Goal: Complete application form

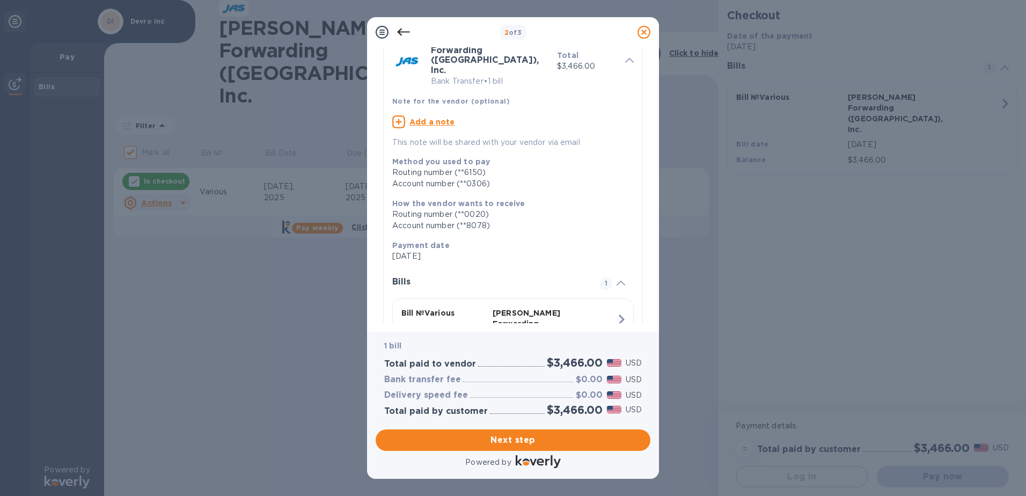
scroll to position [58, 0]
click at [574, 437] on span "Next step" at bounding box center [512, 439] width 257 height 13
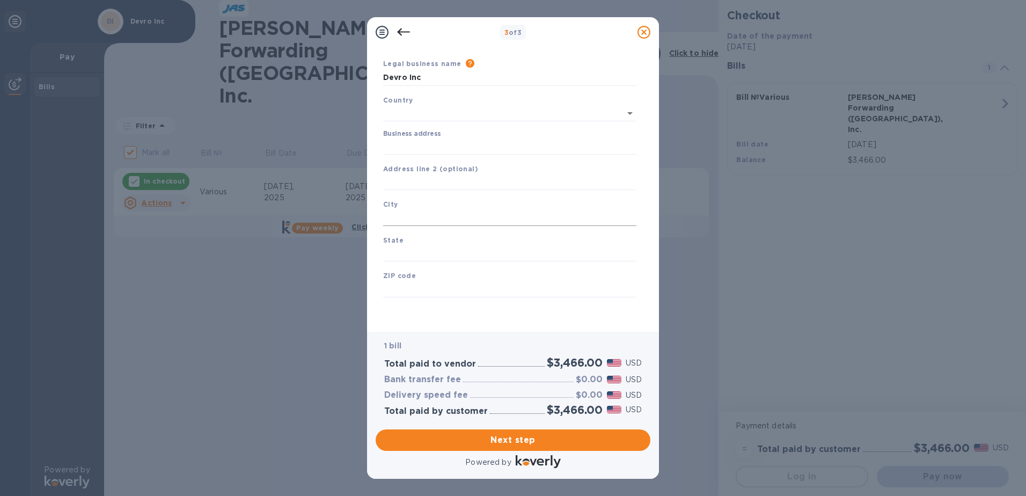
type input "[GEOGRAPHIC_DATA]"
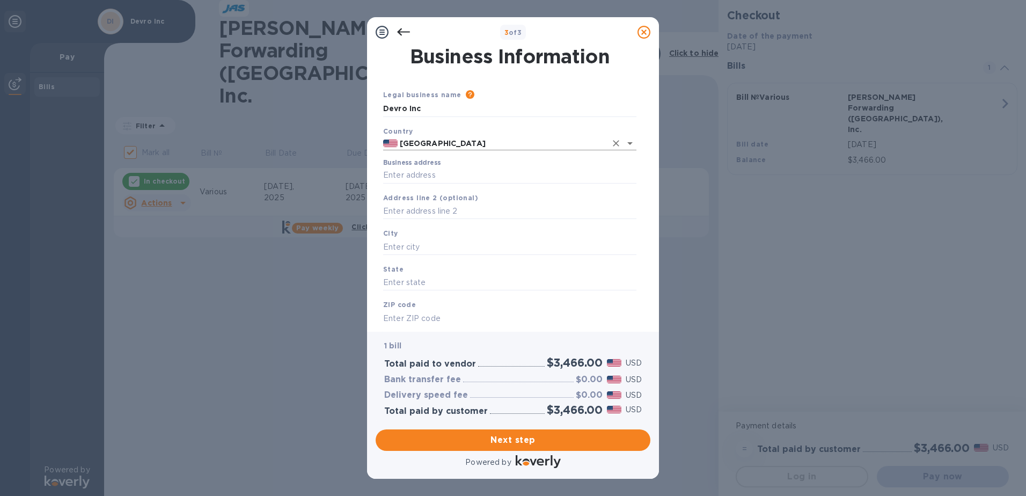
scroll to position [29, 0]
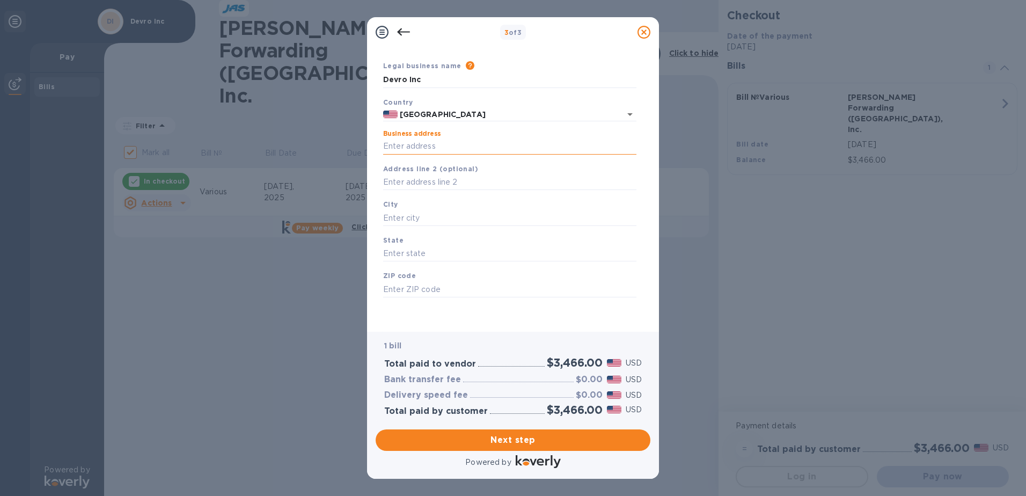
click at [437, 146] on input "Business address" at bounding box center [509, 146] width 253 height 16
click at [469, 308] on div "Save" at bounding box center [510, 305] width 262 height 9
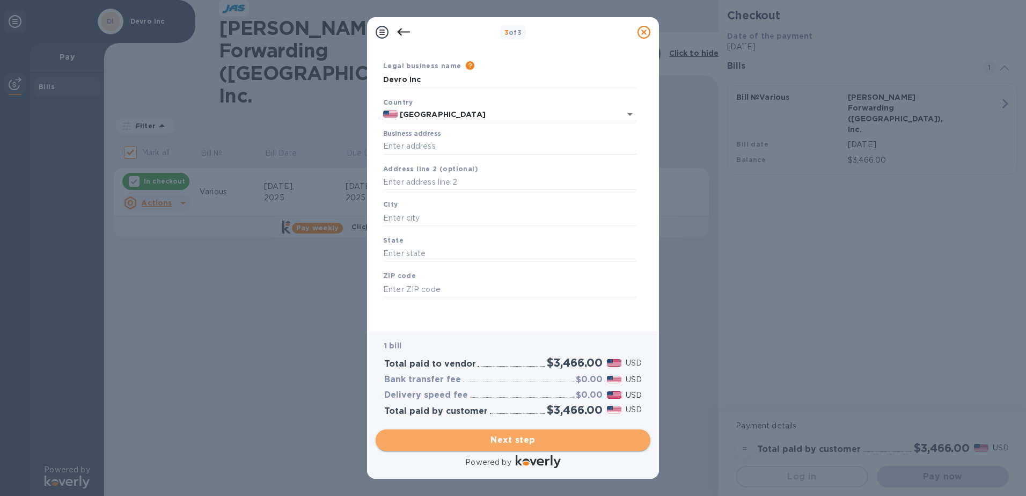
click at [537, 440] on span "Next step" at bounding box center [512, 439] width 257 height 13
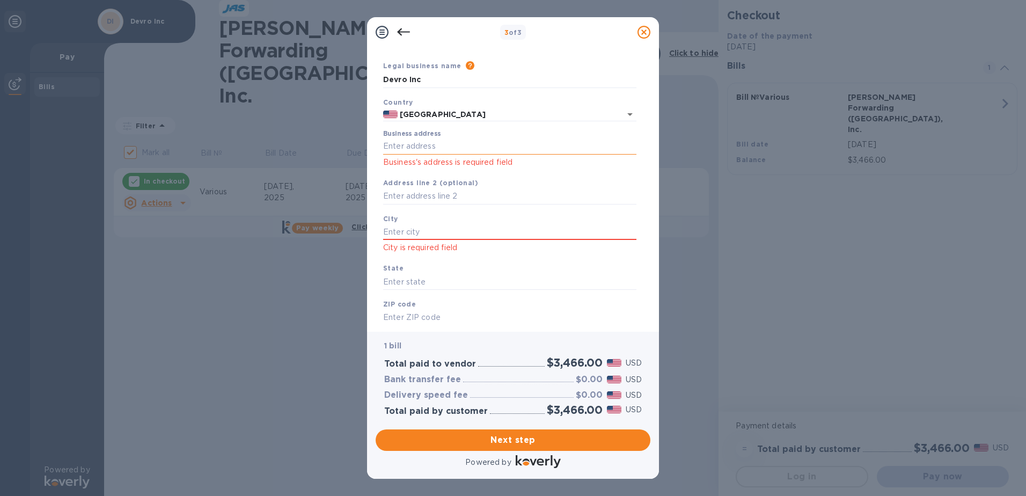
click at [472, 152] on input "Business address" at bounding box center [509, 146] width 253 height 16
click at [441, 140] on input "Business address" at bounding box center [509, 146] width 253 height 16
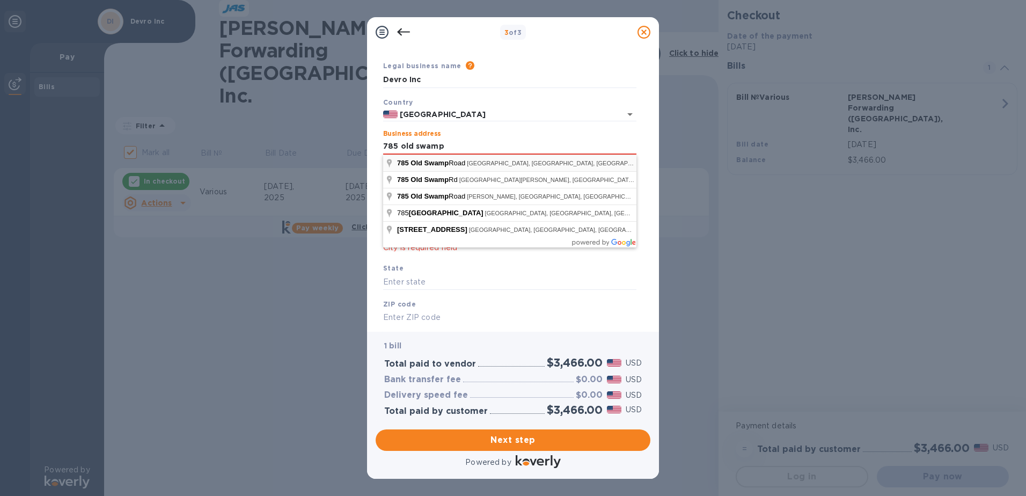
type input "[STREET_ADDRESS]"
type input "[GEOGRAPHIC_DATA]"
type input "SC"
type input "29160"
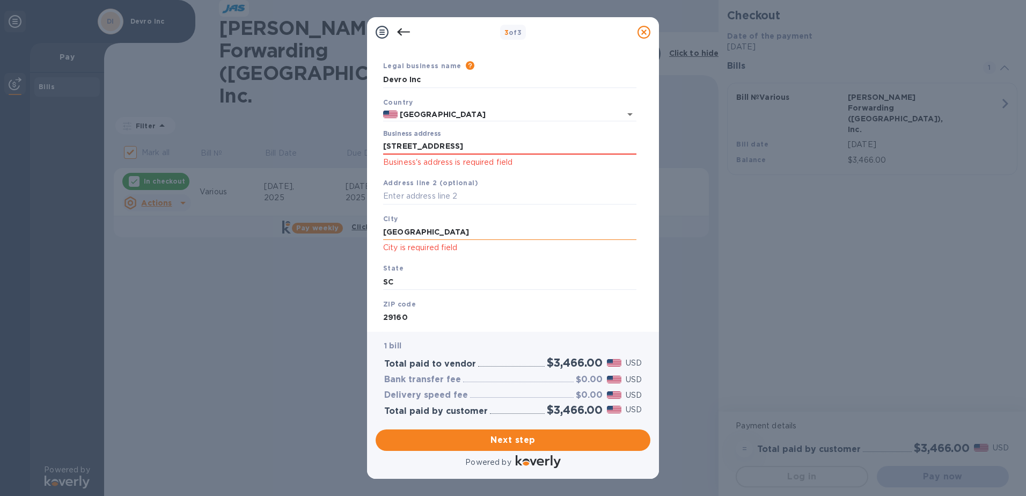
scroll to position [71, 0]
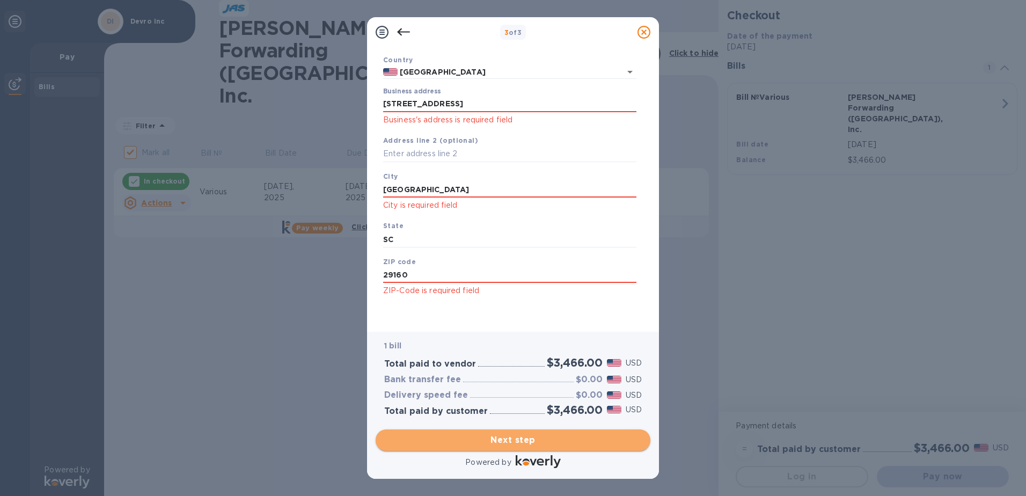
click at [518, 439] on span "Next step" at bounding box center [512, 439] width 257 height 13
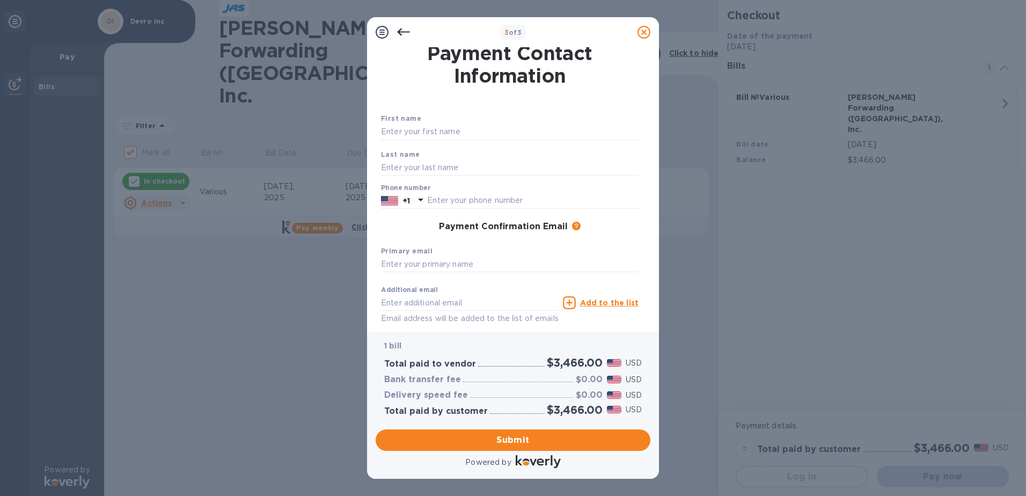
scroll to position [0, 0]
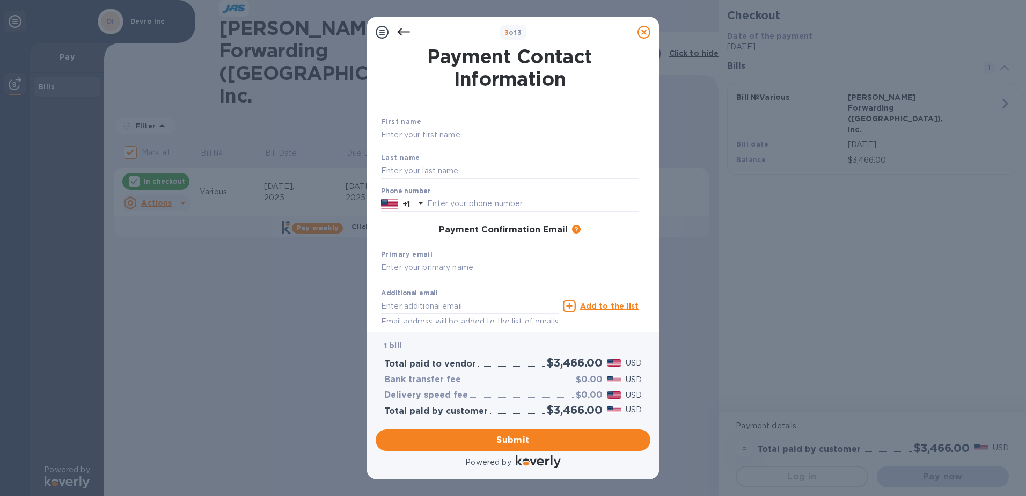
click at [431, 133] on input "text" at bounding box center [509, 135] width 257 height 16
click at [446, 131] on input "text" at bounding box center [509, 135] width 257 height 16
type input "[PERSON_NAME]"
click at [446, 170] on input "text" at bounding box center [509, 171] width 257 height 16
type input "Menmuir"
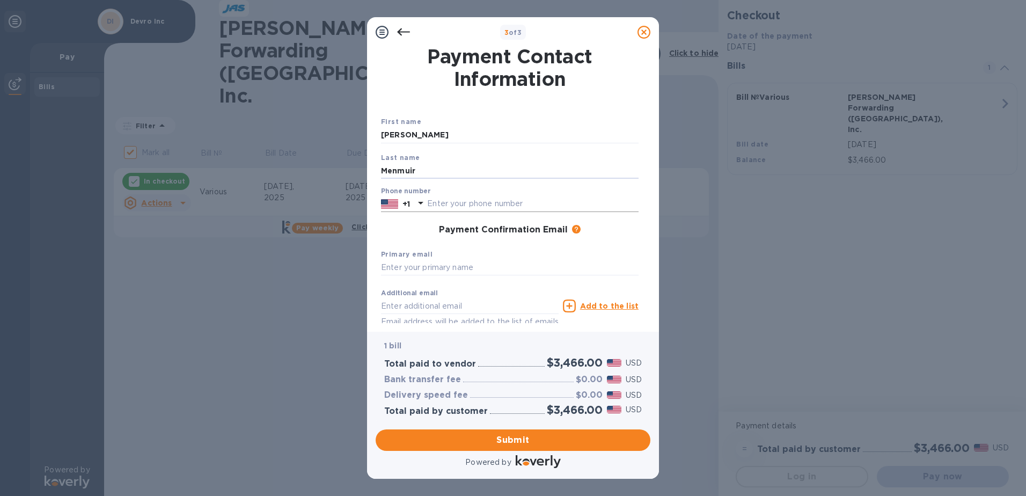
click at [447, 202] on input "text" at bounding box center [532, 204] width 211 height 16
click at [419, 203] on icon at bounding box center [420, 202] width 13 height 13
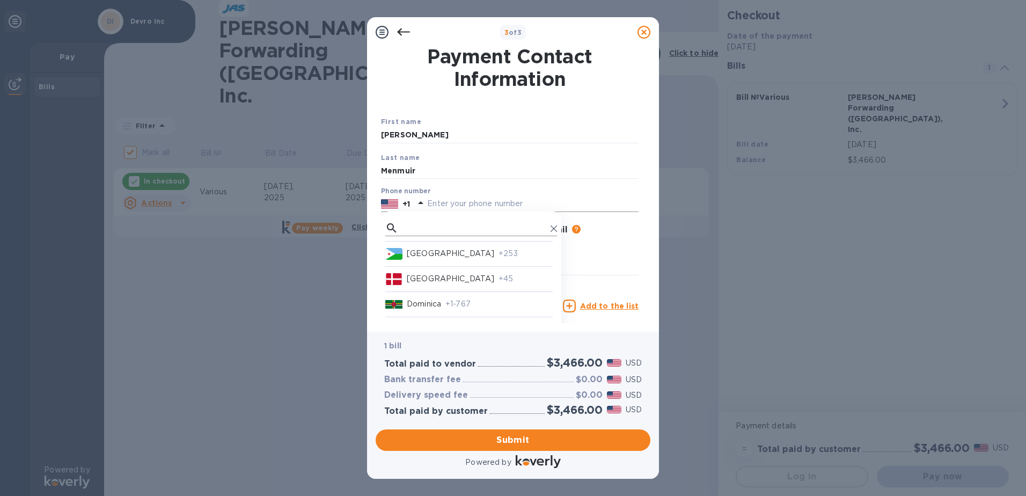
scroll to position [1448, 0]
click at [429, 224] on input "text" at bounding box center [474, 228] width 144 height 16
type input "united"
click at [460, 195] on div "Phone number +1" at bounding box center [509, 199] width 257 height 25
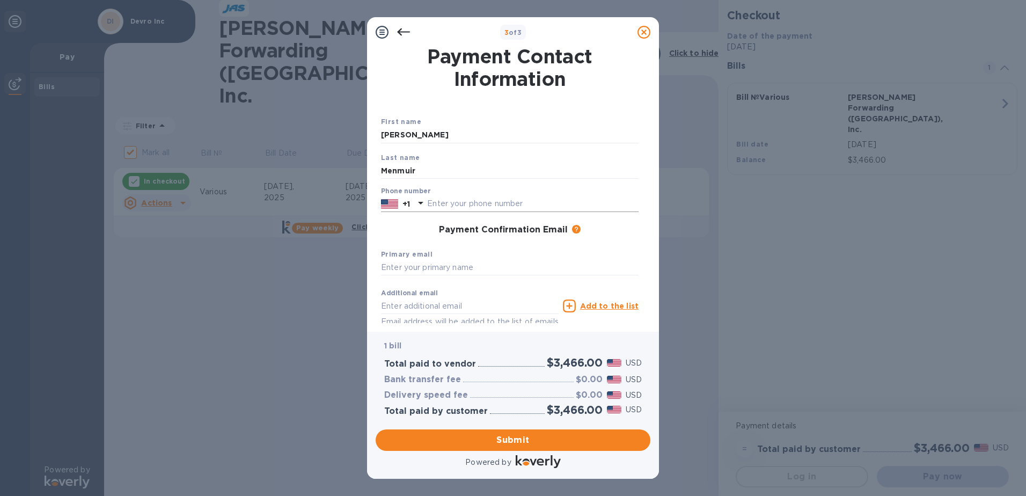
click at [457, 201] on input "text" at bounding box center [532, 204] width 211 height 16
click at [421, 199] on icon at bounding box center [420, 202] width 13 height 13
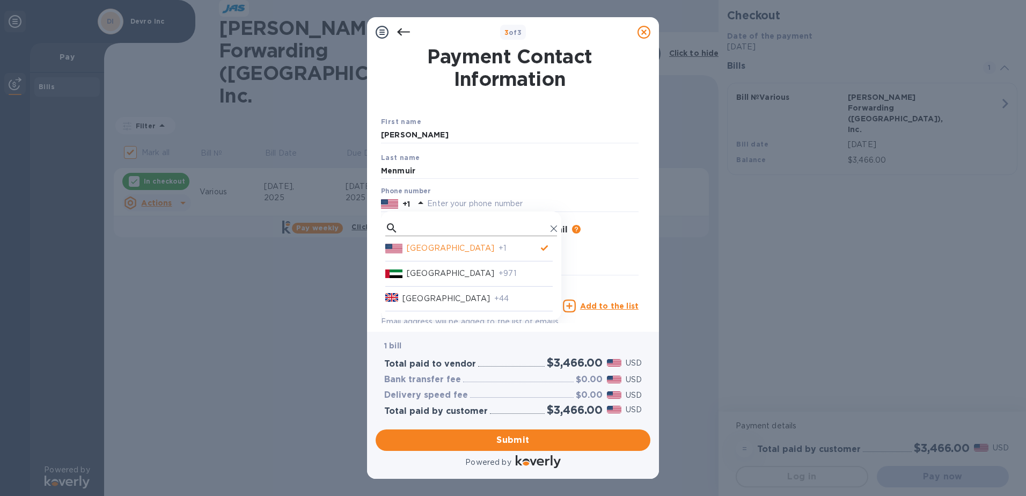
click at [446, 225] on input "text" at bounding box center [474, 228] width 144 height 16
type input "united"
click at [458, 299] on p "[GEOGRAPHIC_DATA]" at bounding box center [445, 298] width 87 height 11
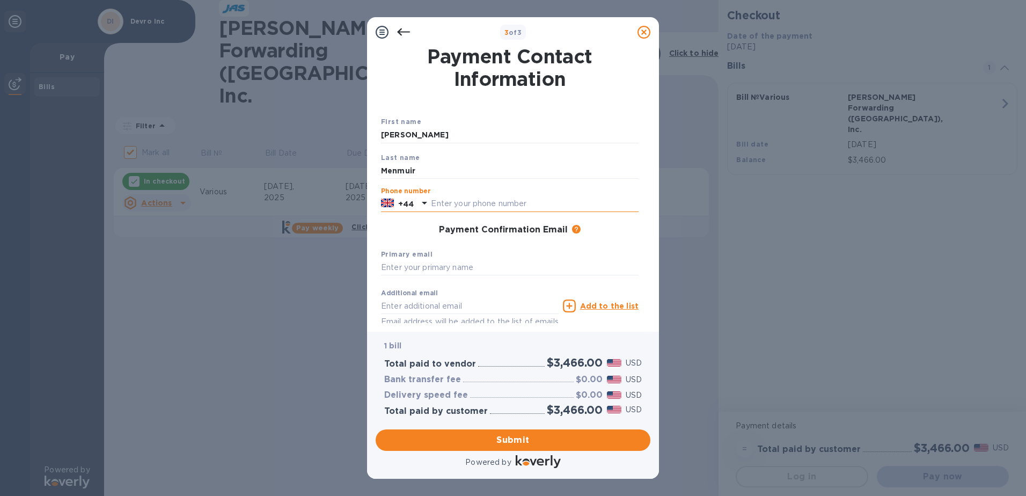
click at [447, 202] on input "text" at bounding box center [535, 204] width 208 height 16
paste input "[PHONE_NUMBER]"
click at [445, 204] on input "[PHONE_NUMBER]" at bounding box center [535, 204] width 208 height 16
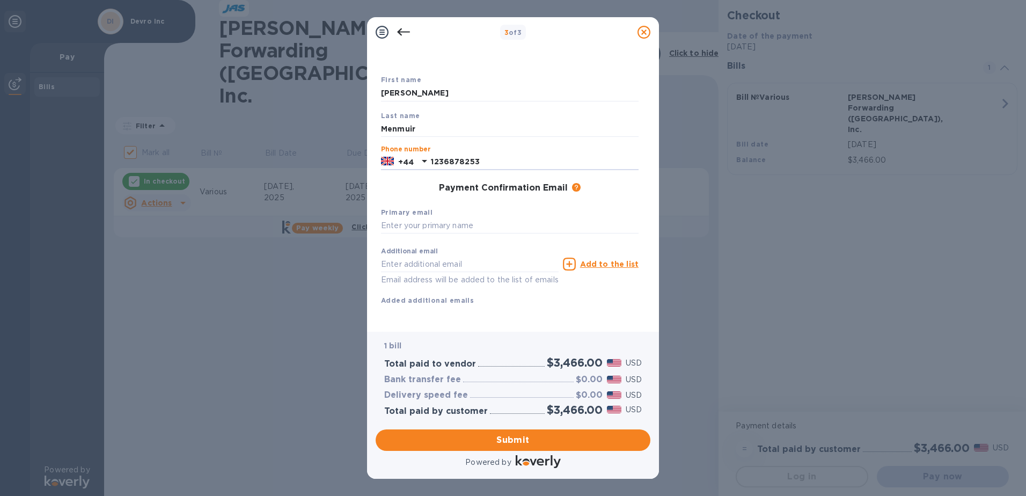
scroll to position [54, 0]
type input "1236878253"
click at [444, 218] on input "text" at bounding box center [509, 226] width 257 height 16
type input "[PERSON_NAME][EMAIL_ADDRESS][DOMAIN_NAME]"
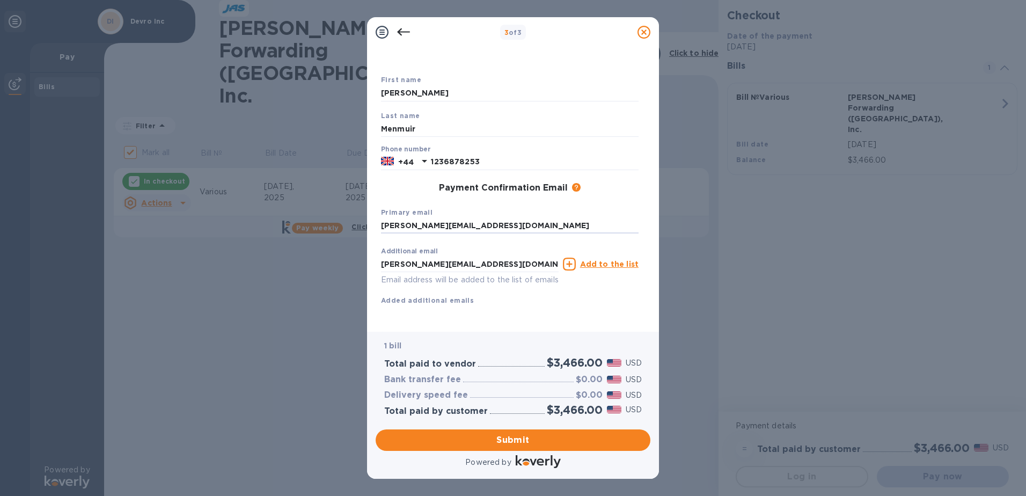
scroll to position [54, 0]
drag, startPoint x: 506, startPoint y: 251, endPoint x: 391, endPoint y: 250, distance: 115.9
click at [395, 256] on input "[PERSON_NAME][EMAIL_ADDRESS][DOMAIN_NAME]" at bounding box center [470, 264] width 178 height 16
drag, startPoint x: 387, startPoint y: 250, endPoint x: 381, endPoint y: 251, distance: 5.4
click at [384, 256] on input "[PERSON_NAME][EMAIL_ADDRESS][DOMAIN_NAME]" at bounding box center [470, 264] width 178 height 16
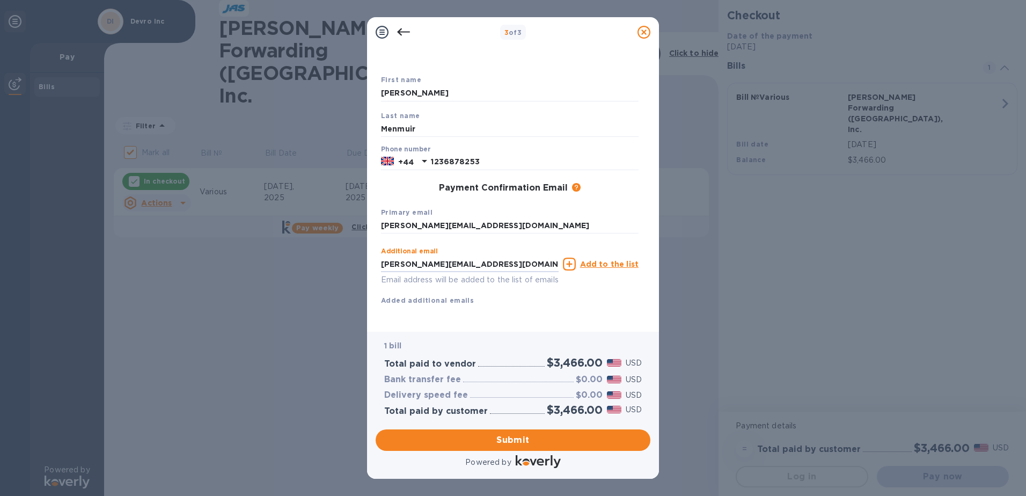
drag, startPoint x: 522, startPoint y: 253, endPoint x: 294, endPoint y: 242, distance: 227.7
click at [294, 242] on div "3 of 3 Payment Contact Information First name [PERSON_NAME] Last name Menmuir P…" at bounding box center [513, 248] width 1026 height 496
click at [523, 297] on div "Additional email Email address will be added to the list of emails Add to the l…" at bounding box center [510, 274] width 266 height 72
drag, startPoint x: 502, startPoint y: 213, endPoint x: 347, endPoint y: 211, distance: 154.5
click at [347, 211] on div "3 of 3 Payment Contact Information First name [PERSON_NAME] Last name Menmuir P…" at bounding box center [513, 248] width 1026 height 496
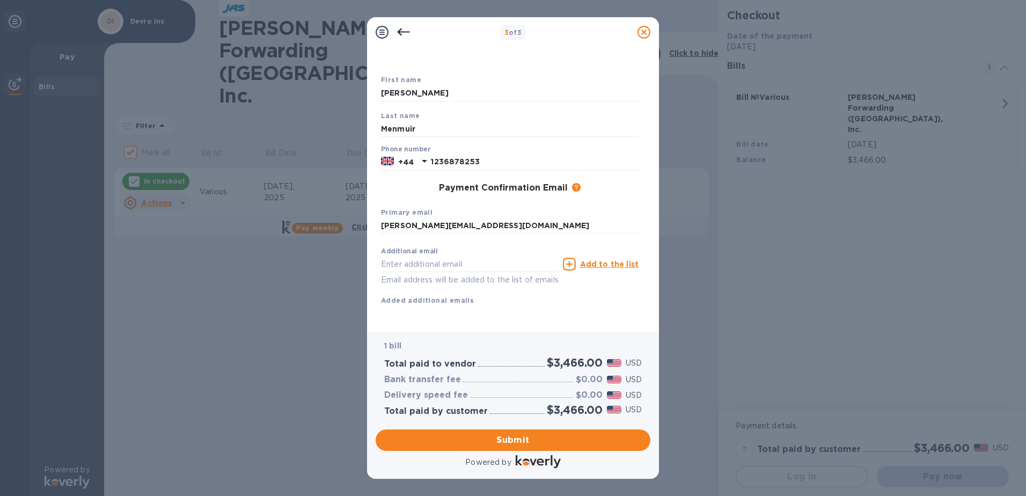
click at [506, 204] on div "Primary email [EMAIL_ADDRESS][DOMAIN_NAME]" at bounding box center [510, 220] width 266 height 36
drag, startPoint x: 506, startPoint y: 207, endPoint x: 353, endPoint y: 207, distance: 152.9
click at [353, 207] on div "3 of 3 Payment Contact Information First name [PERSON_NAME] Last name Menmuir P…" at bounding box center [513, 248] width 1026 height 496
type input "d"
click at [465, 218] on input "text" at bounding box center [509, 226] width 257 height 16
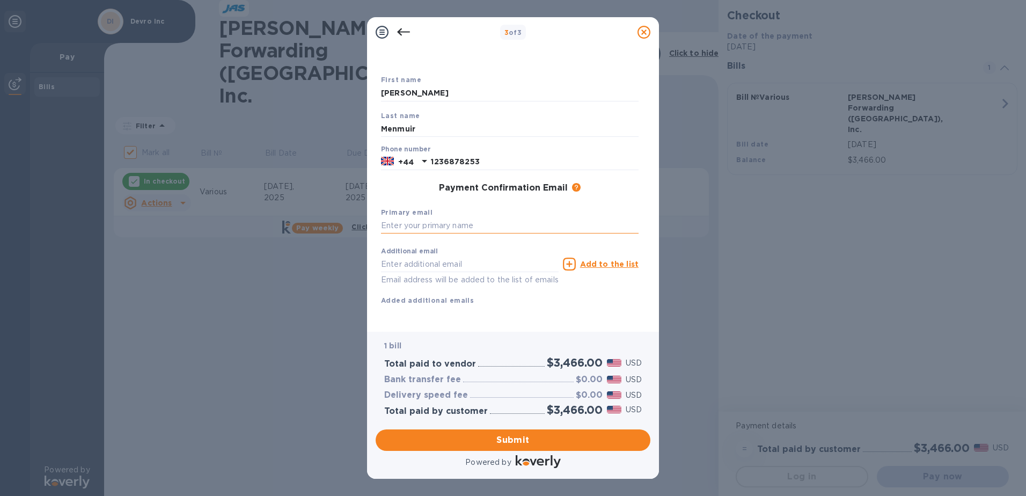
type input "[EMAIL_ADDRESS][DOMAIN_NAME]"
drag, startPoint x: 496, startPoint y: 251, endPoint x: 352, endPoint y: 248, distance: 144.3
click at [352, 248] on div "3 of 3 Payment Contact Information First name [PERSON_NAME] Last name Menmuir P…" at bounding box center [513, 248] width 1026 height 496
click at [411, 218] on input "[EMAIL_ADDRESS][DOMAIN_NAME]" at bounding box center [509, 226] width 257 height 16
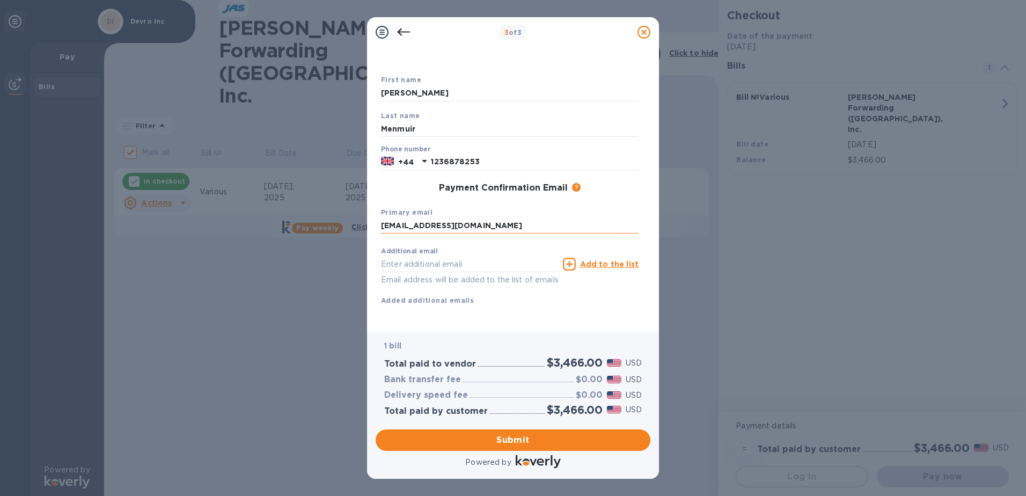
click at [431, 218] on input "[EMAIL_ADDRESS][DOMAIN_NAME]" at bounding box center [509, 226] width 257 height 16
type input "[EMAIL_ADDRESS][DOMAIN_NAME]"
click at [472, 286] on div "Additional email Email address will be added to the list of emails Add to the l…" at bounding box center [509, 274] width 257 height 64
click at [504, 440] on span "Submit" at bounding box center [512, 439] width 257 height 13
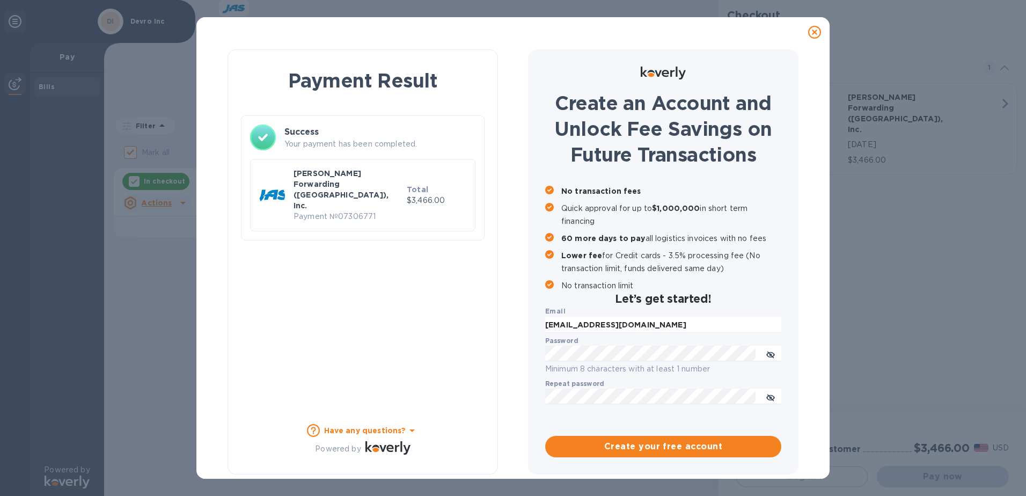
checkbox input "false"
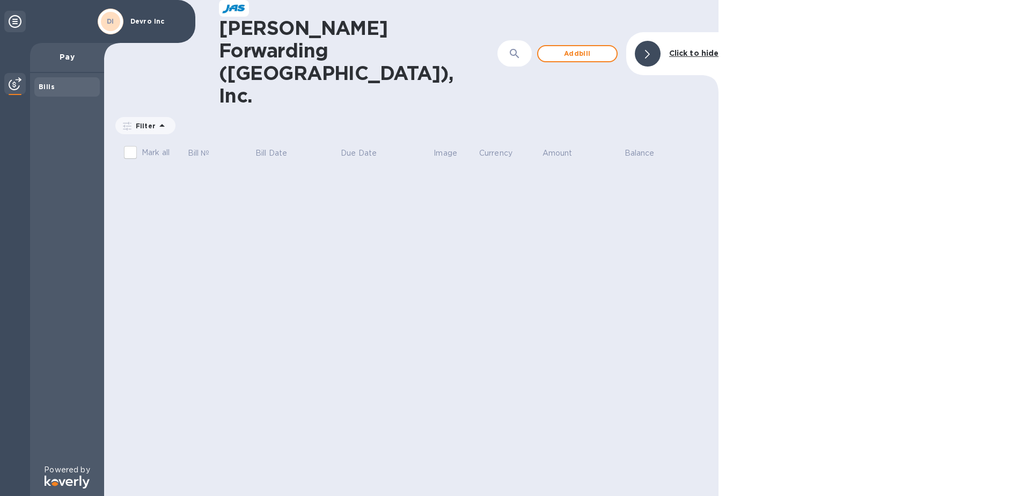
drag, startPoint x: 823, startPoint y: 28, endPoint x: 668, endPoint y: 8, distance: 156.4
click at [770, 88] on div at bounding box center [871, 248] width 307 height 496
